Goal: Navigation & Orientation: Find specific page/section

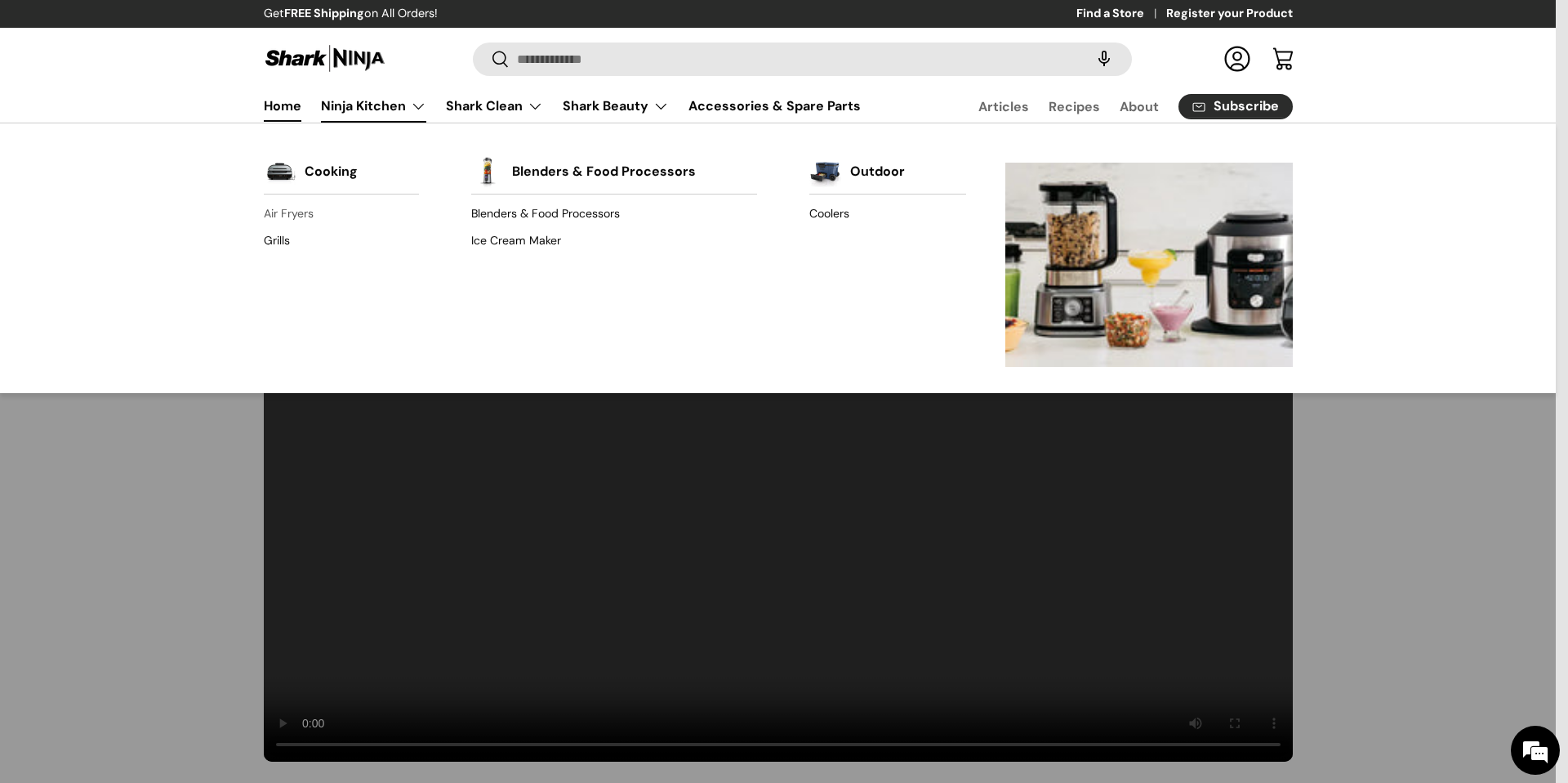
click at [300, 217] on link "Air Fryers" at bounding box center [342, 214] width 155 height 26
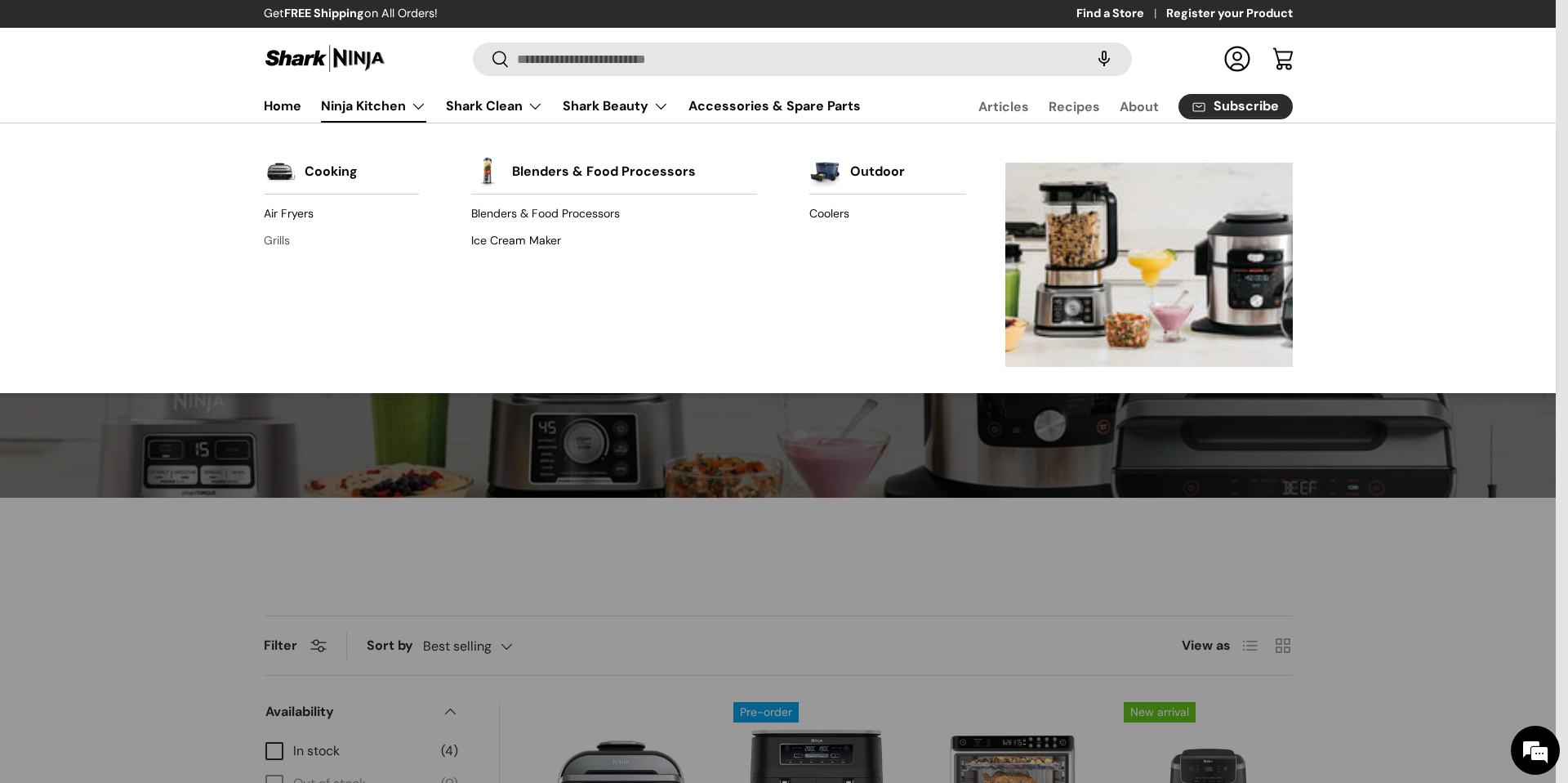
click at [284, 243] on link "Grills" at bounding box center [342, 239] width 155 height 26
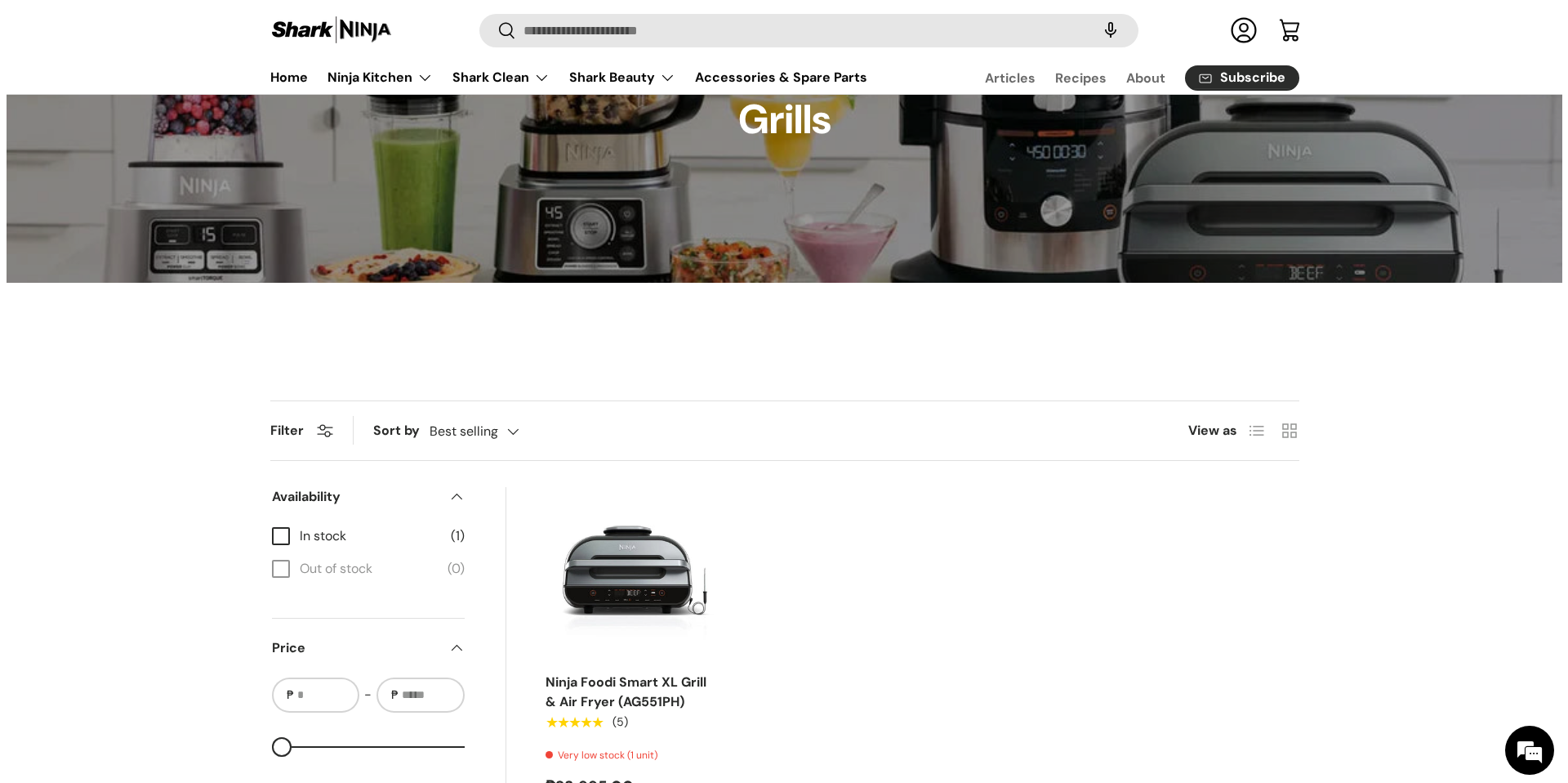
scroll to position [153, 0]
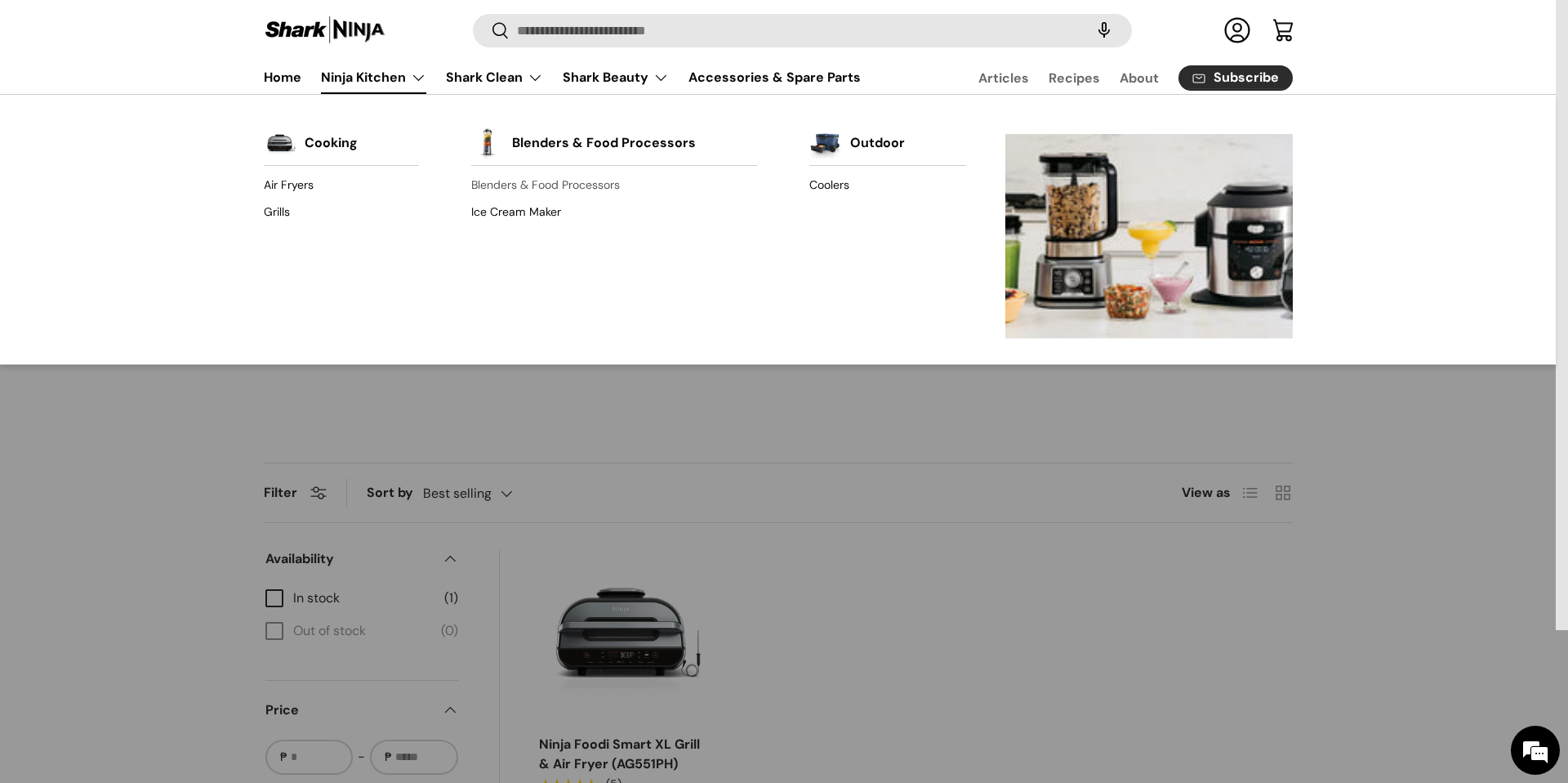
click at [505, 184] on link "Blenders & Food Processors" at bounding box center [614, 185] width 285 height 26
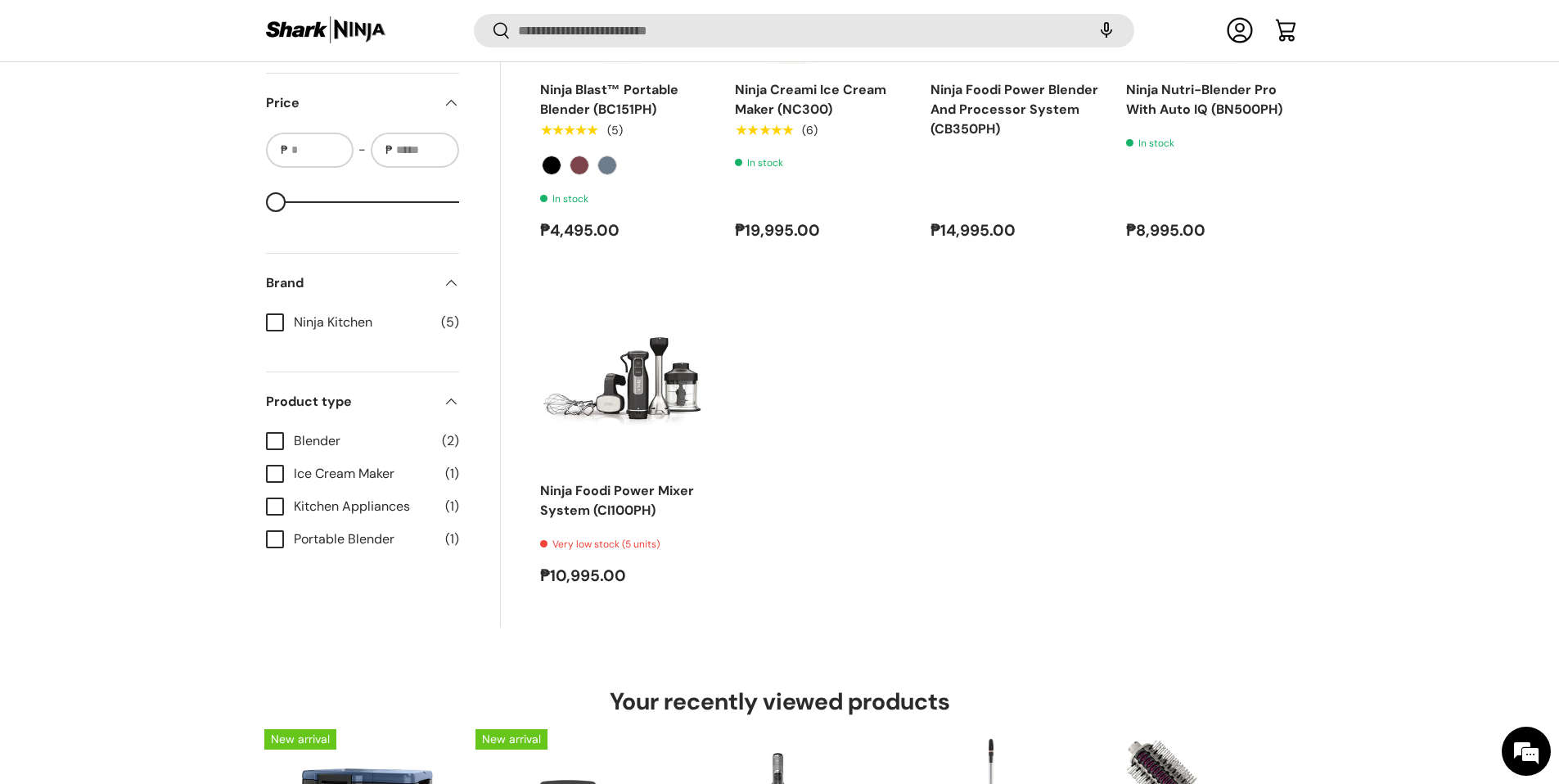
scroll to position [1972, 0]
